Goal: Navigation & Orientation: Find specific page/section

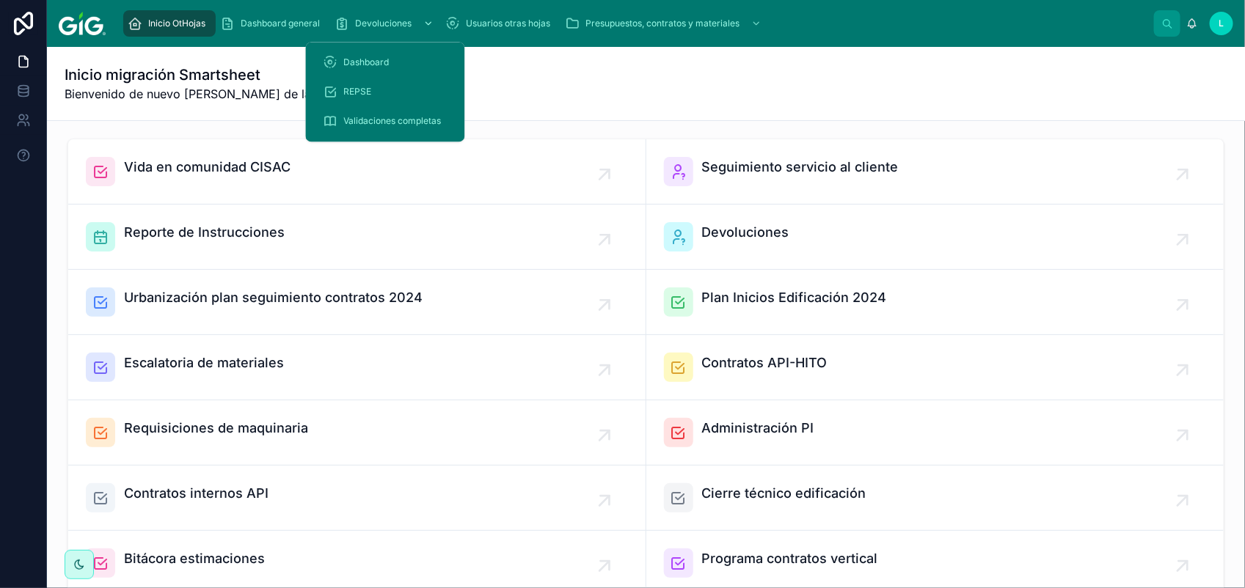
click at [417, 23] on div "scrollable content" at bounding box center [426, 23] width 19 height 23
